Goal: Information Seeking & Learning: Find specific page/section

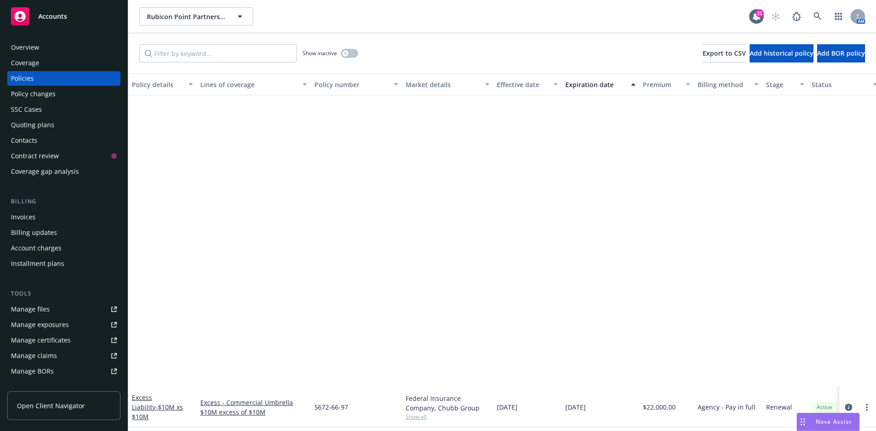
scroll to position [362, 0]
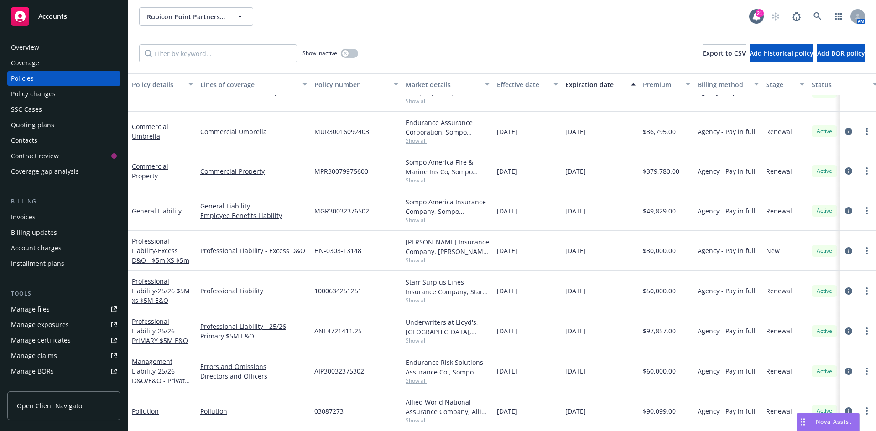
drag, startPoint x: 832, startPoint y: 421, endPoint x: 821, endPoint y: 421, distance: 11.0
click at [832, 421] on span "Nova Assist" at bounding box center [834, 422] width 36 height 8
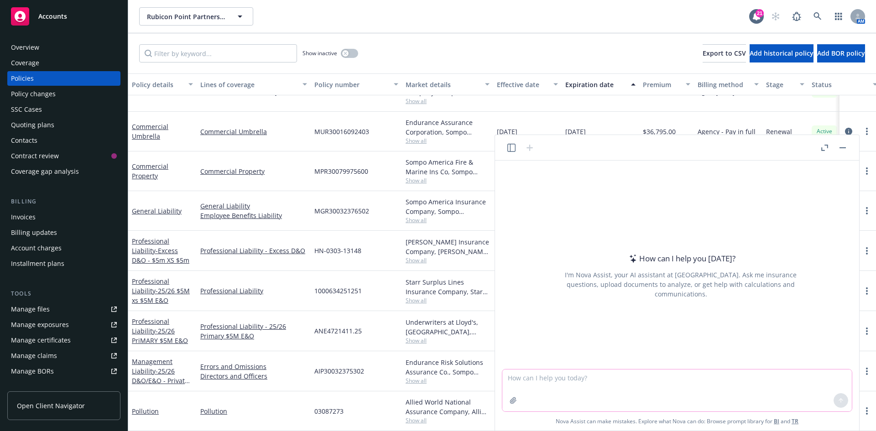
click at [564, 399] on textarea at bounding box center [677, 391] width 350 height 42
drag, startPoint x: 674, startPoint y: 379, endPoint x: 679, endPoint y: 378, distance: 5.5
click at [674, 378] on textarea "Please provide a replacement cost estimator for 219 Souh Seaside Drive, Surfsid…" at bounding box center [677, 391] width 350 height 42
click at [676, 379] on textarea "Please provide a replacement cost estimator for 219 Souh Seaside Drive, Surfsid…" at bounding box center [677, 391] width 350 height 42
type textarea "Please provide a replacement cost estimator for 219 South Seaside Drive, Surfsi…"
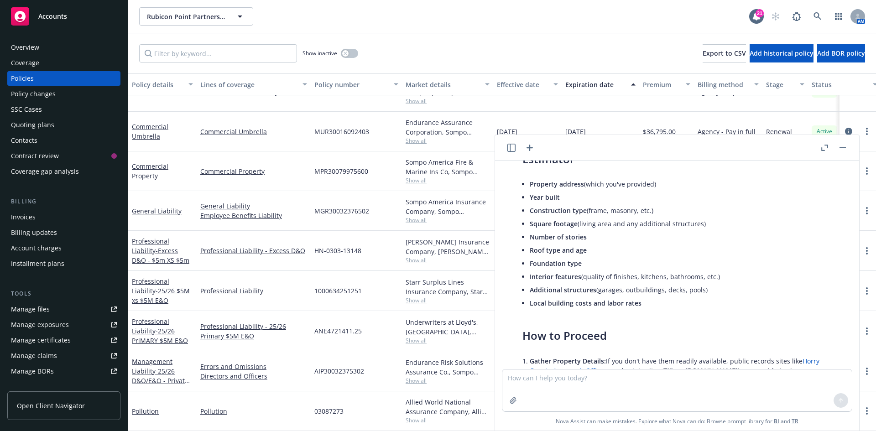
scroll to position [0, 0]
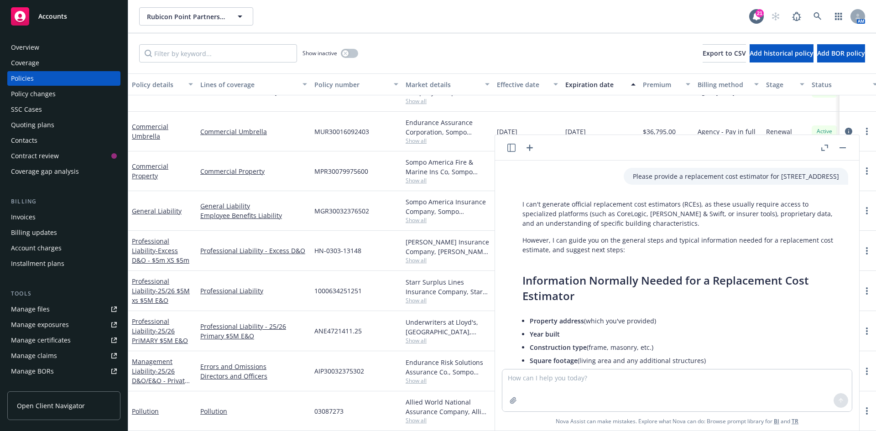
drag, startPoint x: 561, startPoint y: 185, endPoint x: 688, endPoint y: 172, distance: 127.1
click at [688, 172] on p "Please provide a replacement cost estimator for 219 South Seaside Drive, Surfsi…" at bounding box center [736, 177] width 206 height 10
copy p "219 South Seaside Drive, Surfside Beach, SC 29575"
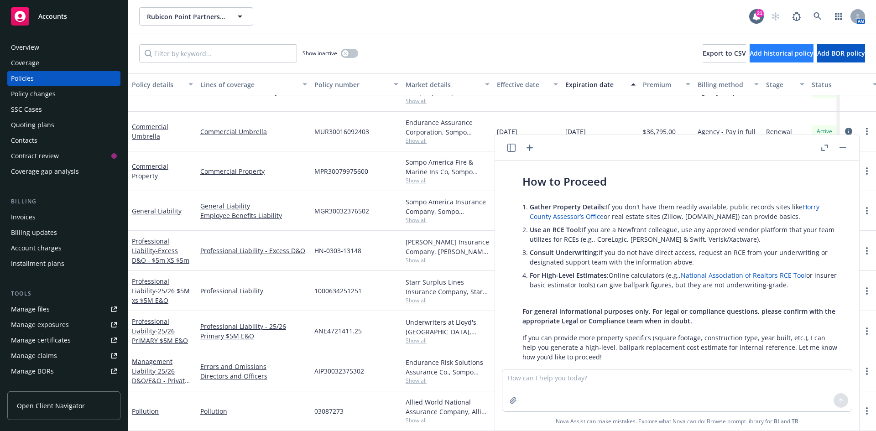
scroll to position [319, 0]
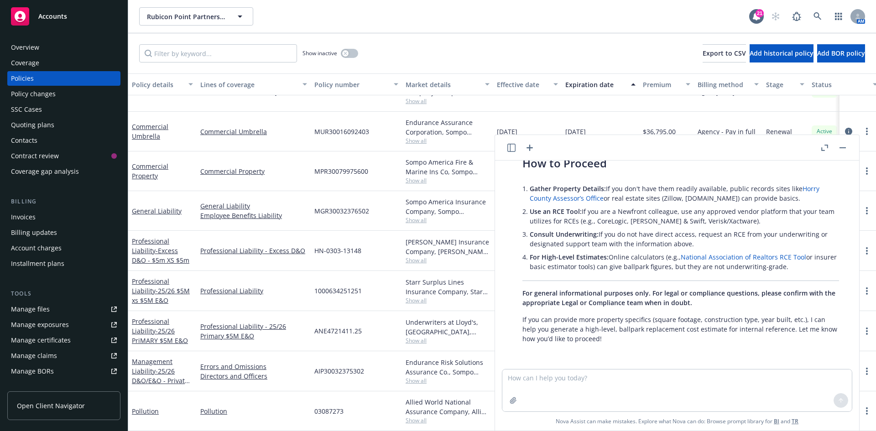
click at [846, 151] on button "button" at bounding box center [842, 147] width 11 height 11
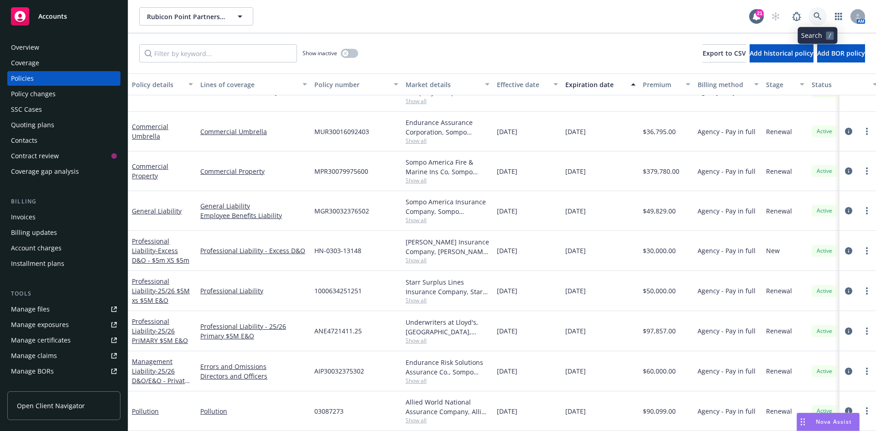
click at [818, 17] on icon at bounding box center [818, 16] width 8 height 8
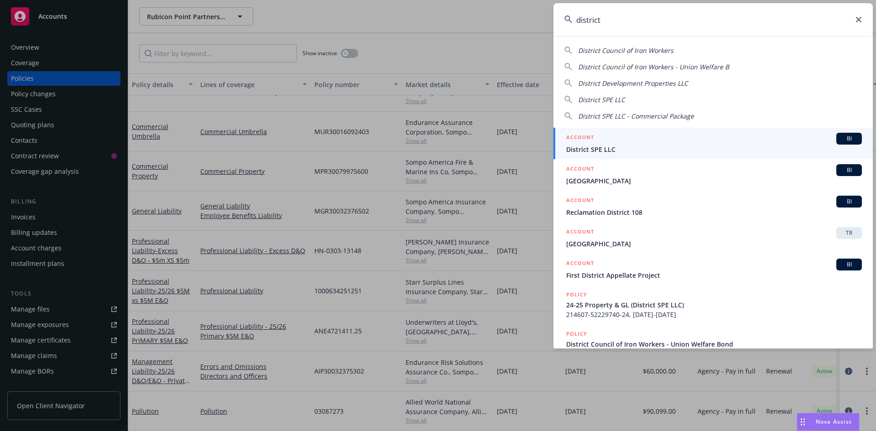
type input "district"
click at [607, 151] on span "District SPE LLC" at bounding box center [714, 150] width 296 height 10
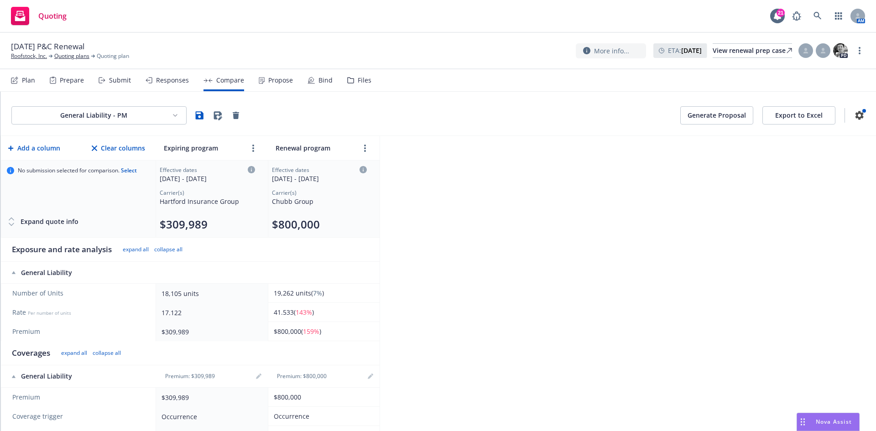
scroll to position [193, 0]
